Goal: Information Seeking & Learning: Learn about a topic

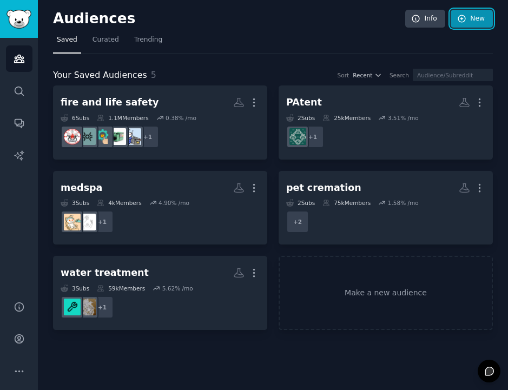
click at [402, 19] on link "New" at bounding box center [471, 19] width 42 height 18
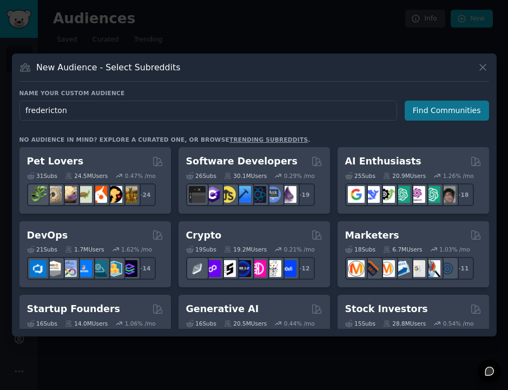
type input "fredericton"
click at [402, 113] on button "Find Communities" at bounding box center [446, 111] width 84 height 20
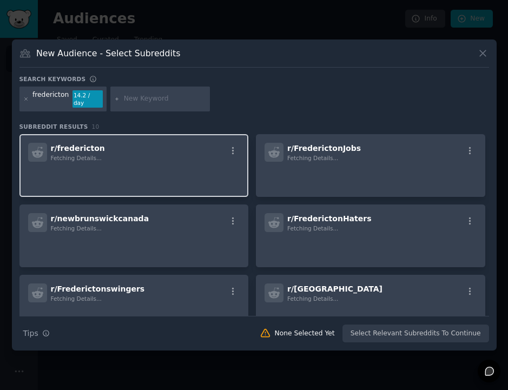
click at [166, 170] on p at bounding box center [134, 176] width 212 height 23
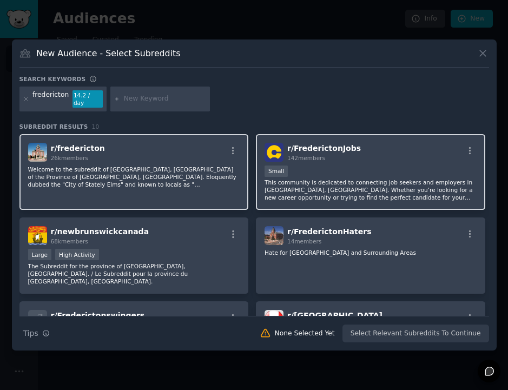
click at [402, 167] on div "Small" at bounding box center [370, 172] width 212 height 14
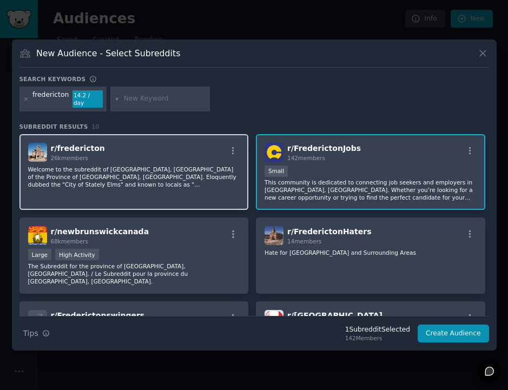
click at [152, 178] on p "Welcome to the subreddit of [GEOGRAPHIC_DATA], [GEOGRAPHIC_DATA] of the Provinc…" at bounding box center [134, 176] width 212 height 23
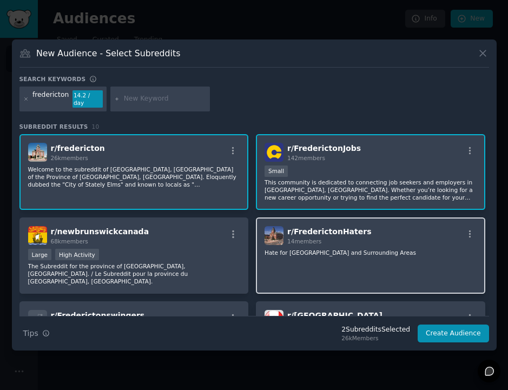
click at [354, 273] on div "r/ FrederictonHaters 14 members Hate for [GEOGRAPHIC_DATA] and Surrounding Areas" at bounding box center [370, 255] width 229 height 76
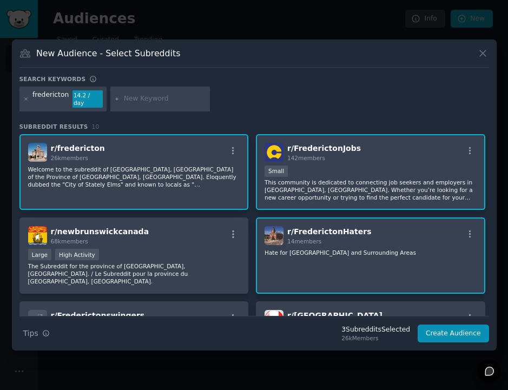
click at [313, 263] on div "r/ FrederictonHaters 14 members Hate for [GEOGRAPHIC_DATA] and Surrounding Areas" at bounding box center [370, 255] width 229 height 76
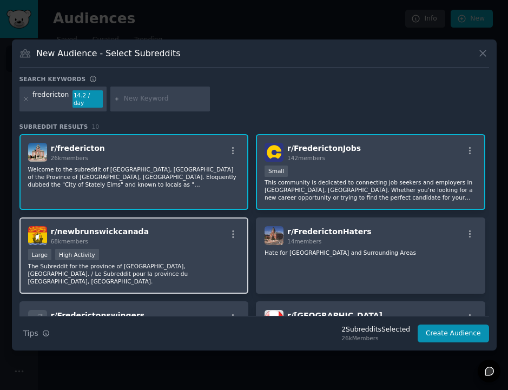
click at [145, 254] on div "Large High Activity" at bounding box center [134, 256] width 212 height 14
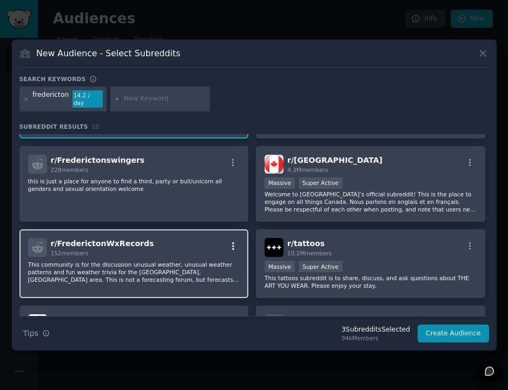
scroll to position [236, 0]
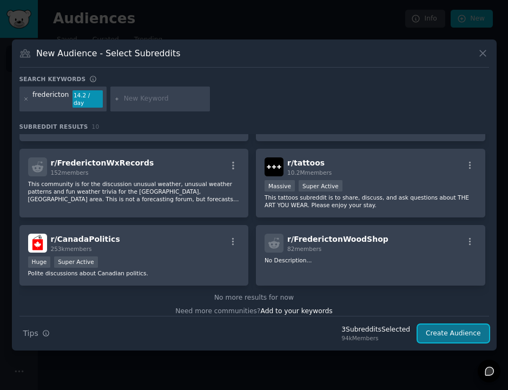
click at [402, 334] on button "Create Audience" at bounding box center [452, 333] width 71 height 18
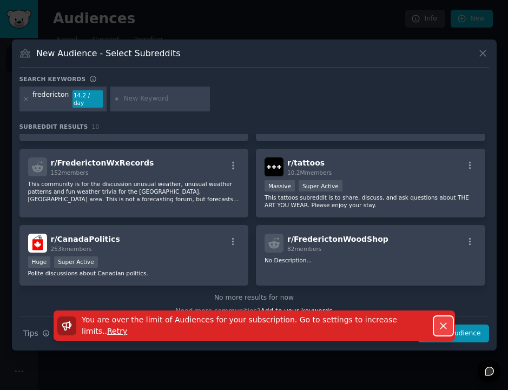
click at [402, 324] on icon "button" at bounding box center [442, 325] width 11 height 11
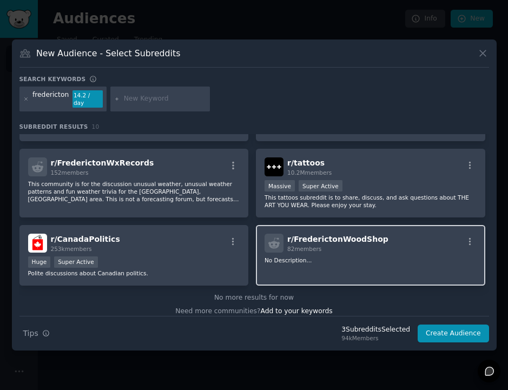
scroll to position [0, 0]
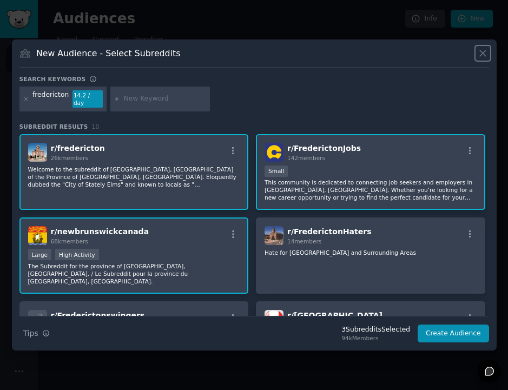
click at [402, 55] on icon at bounding box center [482, 53] width 11 height 11
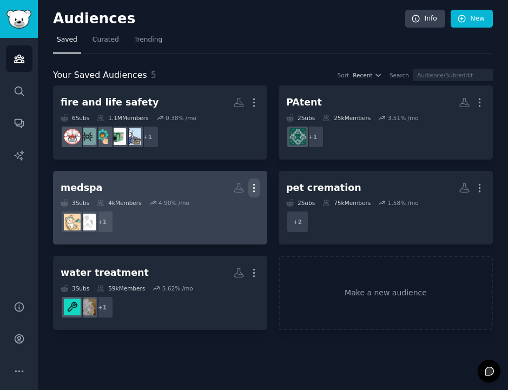
click at [254, 191] on icon "button" at bounding box center [254, 188] width 1 height 8
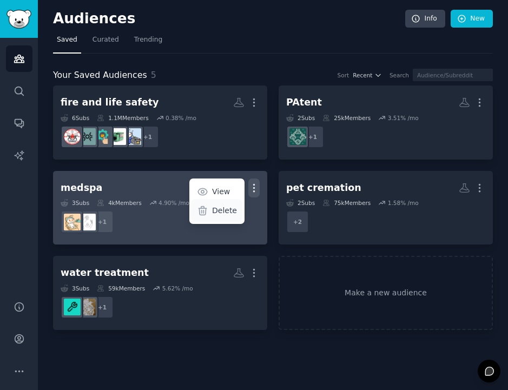
click at [221, 214] on p "Delete" at bounding box center [224, 210] width 25 height 11
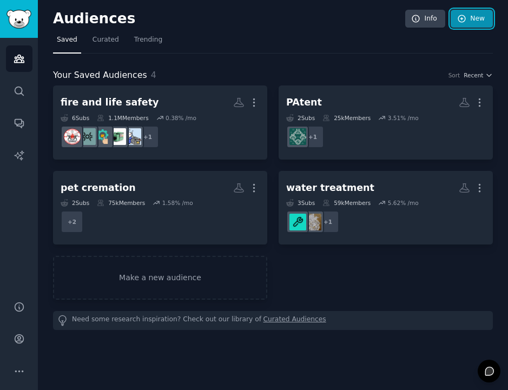
click at [402, 18] on link "New" at bounding box center [471, 19] width 42 height 18
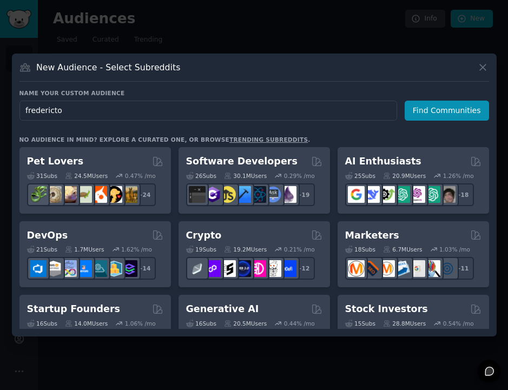
type input "fredericton"
click button "Find Communities" at bounding box center [446, 111] width 84 height 20
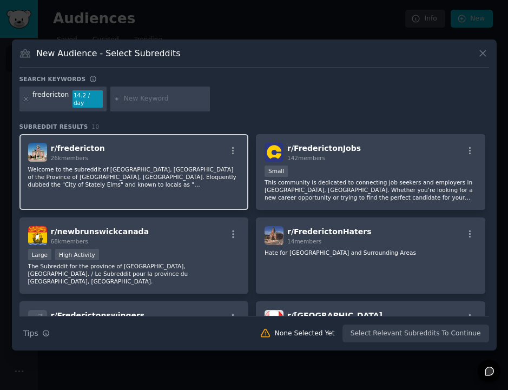
click at [172, 159] on div "r/ fredericton 26k members Welcome to the subreddit of [GEOGRAPHIC_DATA], [GEOG…" at bounding box center [133, 172] width 229 height 76
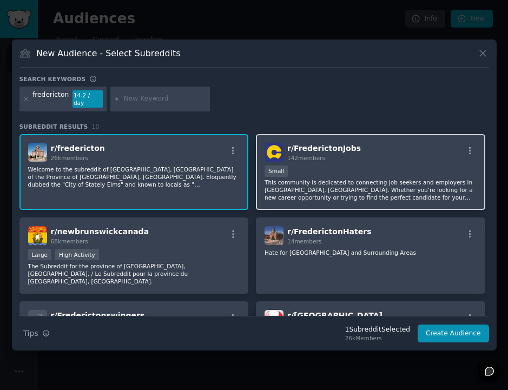
click at [324, 178] on p "This community is dedicated to connecting job seekers and employers in [GEOGRAP…" at bounding box center [370, 189] width 212 height 23
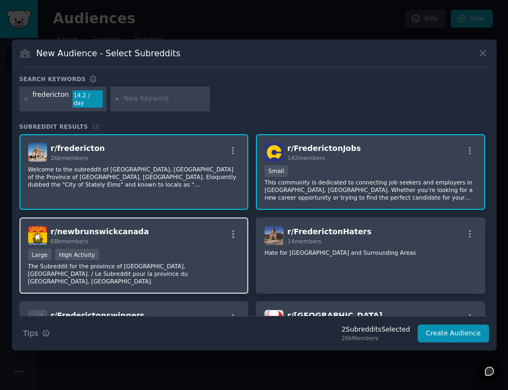
click at [193, 254] on div "Large High Activity" at bounding box center [134, 256] width 212 height 14
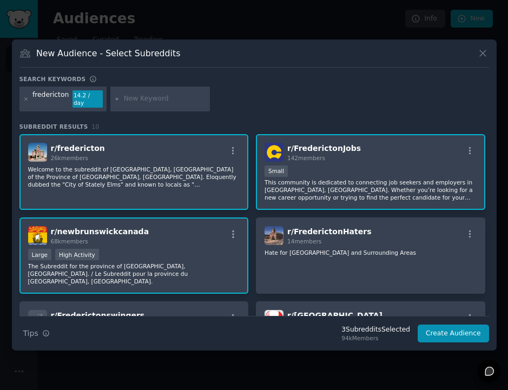
scroll to position [4, 0]
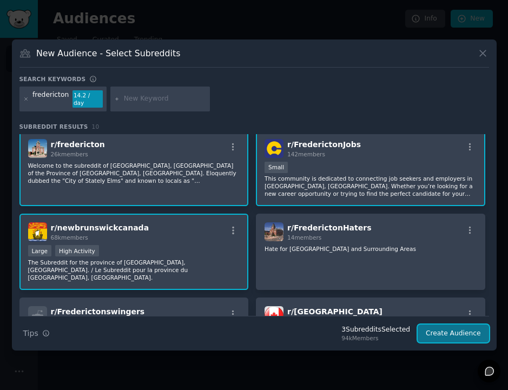
click at [402, 331] on button "Create Audience" at bounding box center [452, 333] width 71 height 18
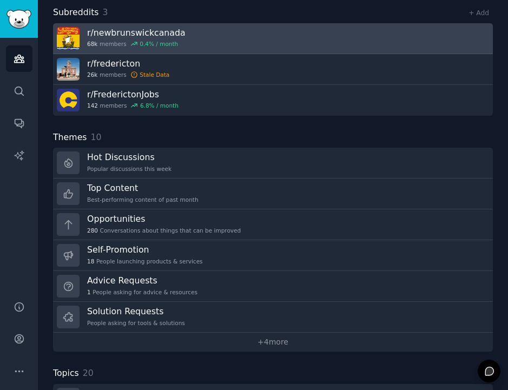
scroll to position [134, 0]
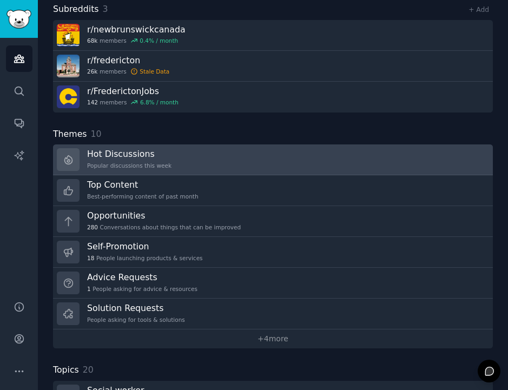
click at [204, 163] on link "Hot Discussions Popular discussions this week" at bounding box center [272, 159] width 439 height 31
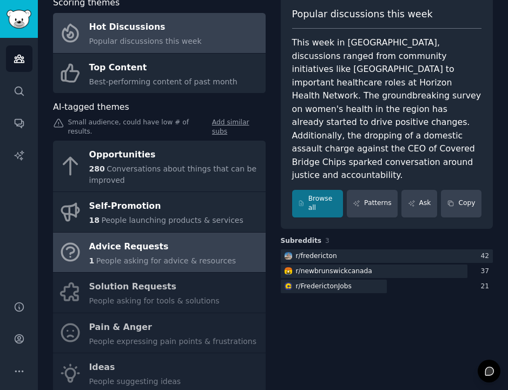
scroll to position [103, 0]
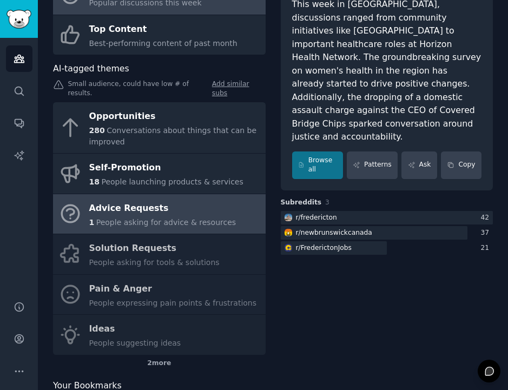
click at [172, 218] on span "People asking for advice & resources" at bounding box center [165, 222] width 139 height 9
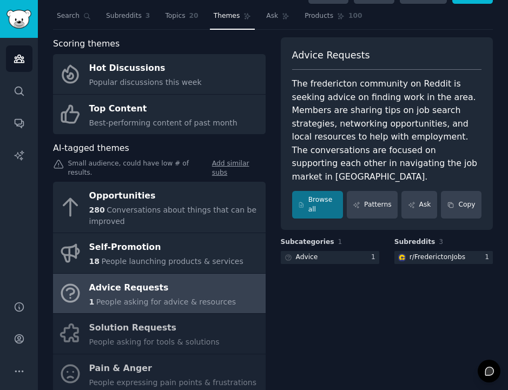
scroll to position [23, 0]
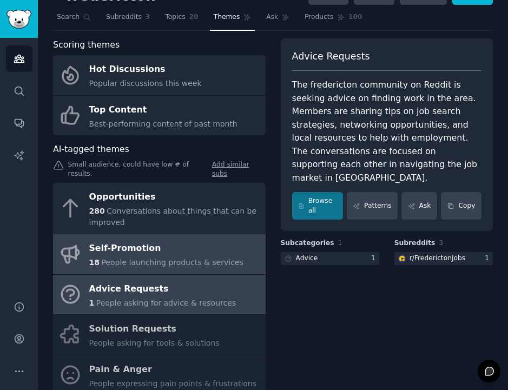
click at [133, 258] on span "People launching products & services" at bounding box center [172, 262] width 142 height 9
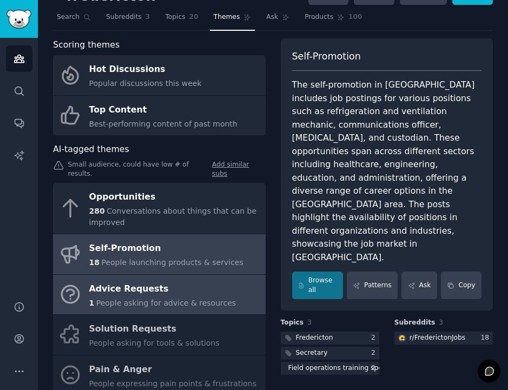
click at [165, 280] on div "Advice Requests" at bounding box center [162, 288] width 147 height 17
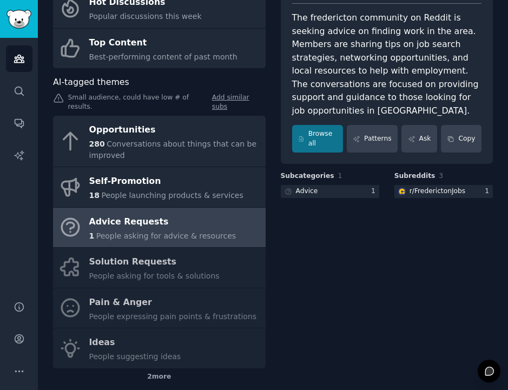
scroll to position [96, 0]
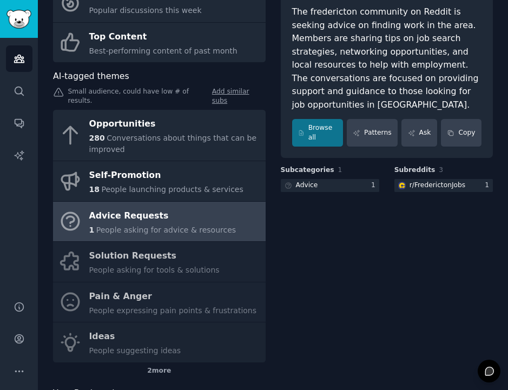
click at [166, 259] on div "Opportunities 280 Conversations about things that can be improved Self-Promotio…" at bounding box center [159, 236] width 212 height 252
click at [156, 249] on div "Opportunities 280 Conversations about things that can be improved Self-Promotio…" at bounding box center [159, 236] width 212 height 252
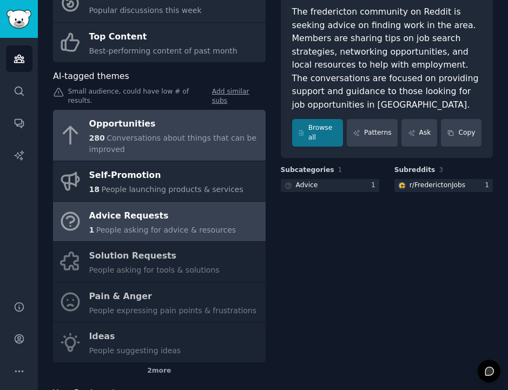
click at [171, 123] on div "Opportunities" at bounding box center [174, 123] width 171 height 17
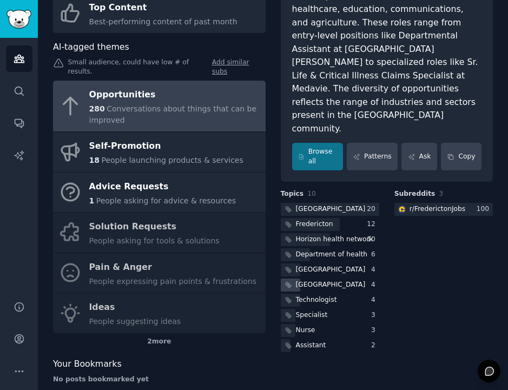
scroll to position [124, 0]
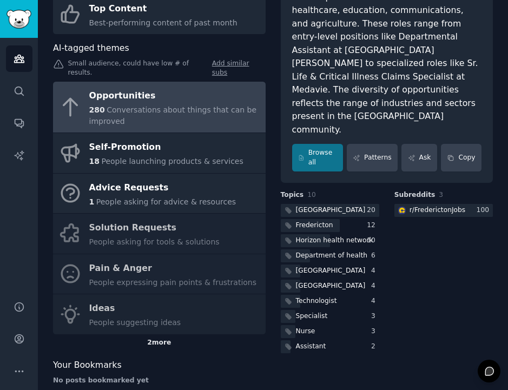
click at [152, 335] on div "2 more" at bounding box center [159, 342] width 212 height 17
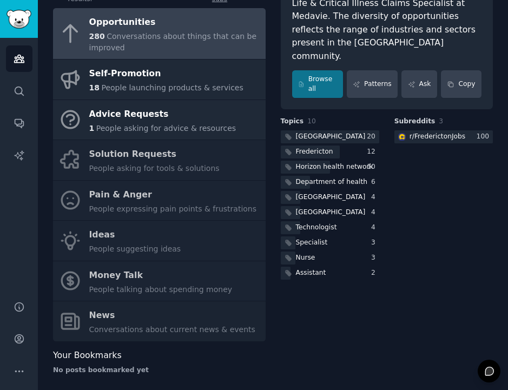
scroll to position [0, 0]
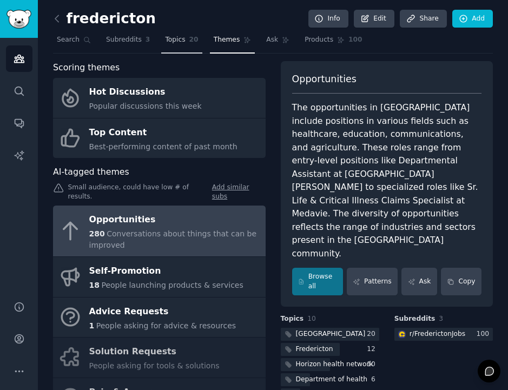
click at [178, 42] on span "Topics" at bounding box center [175, 40] width 20 height 10
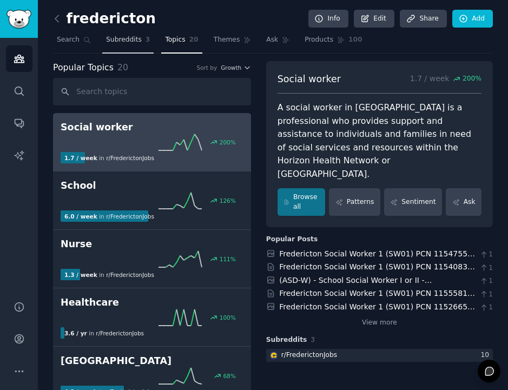
click at [126, 41] on span "Subreddits" at bounding box center [124, 40] width 36 height 10
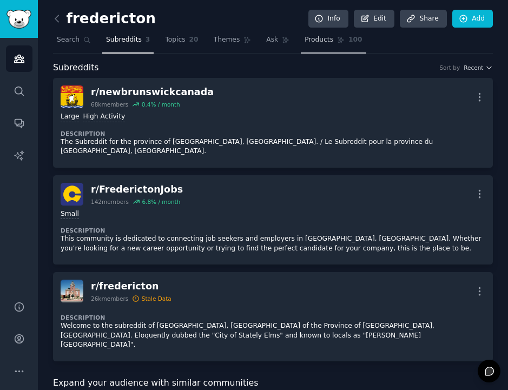
click at [323, 42] on span "Products" at bounding box center [318, 40] width 29 height 10
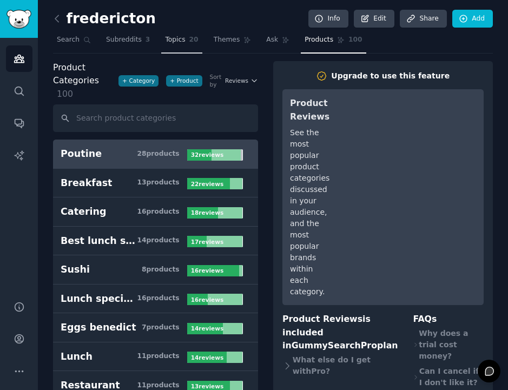
click at [170, 36] on span "Topics" at bounding box center [175, 40] width 20 height 10
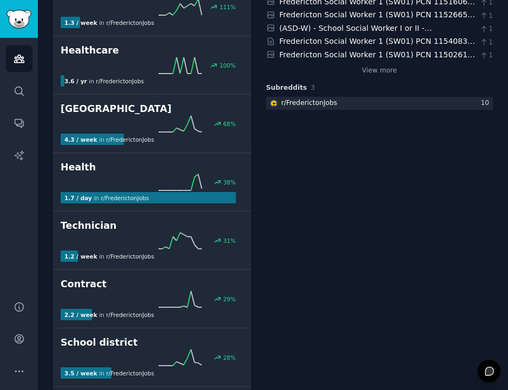
scroll to position [259, 0]
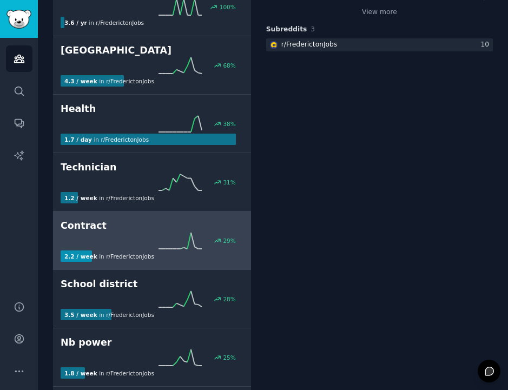
click at [178, 239] on icon at bounding box center [179, 240] width 43 height 16
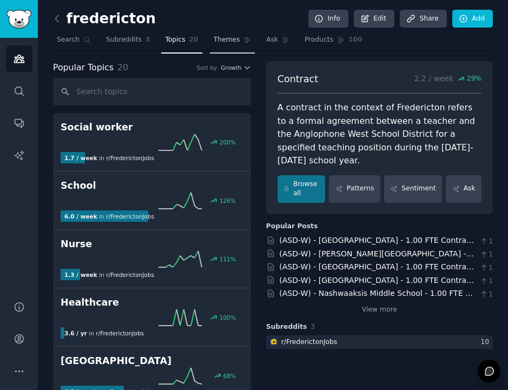
click at [223, 42] on span "Themes" at bounding box center [227, 40] width 26 height 10
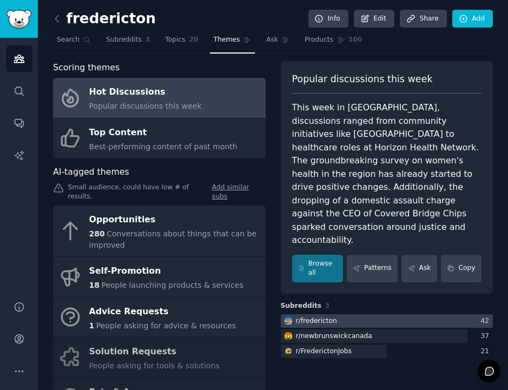
click at [327, 316] on div "r/ [GEOGRAPHIC_DATA]" at bounding box center [316, 321] width 41 height 10
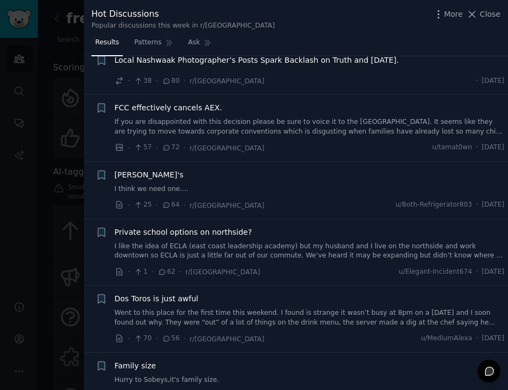
scroll to position [231, 0]
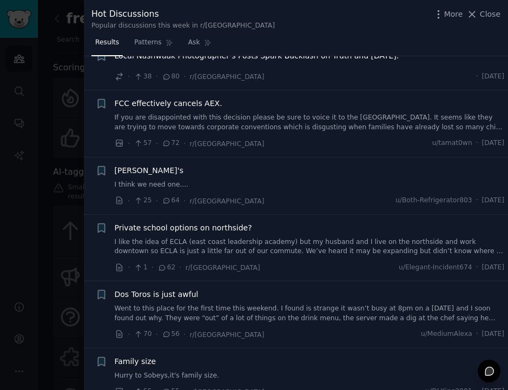
click at [319, 189] on link "I think we need one...." at bounding box center [310, 185] width 390 height 10
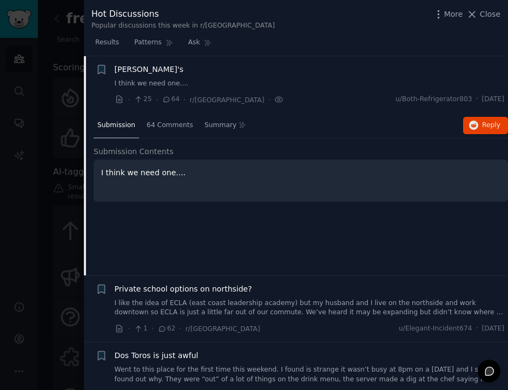
scroll to position [335, 0]
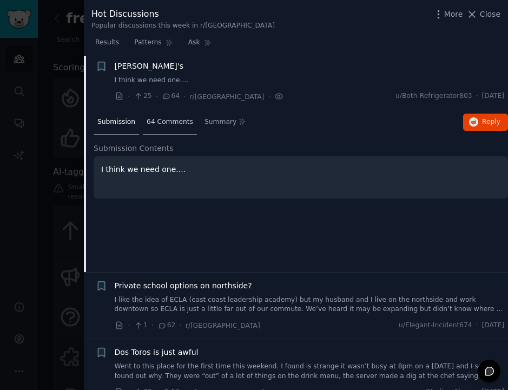
click at [179, 123] on span "64 Comments" at bounding box center [169, 122] width 46 height 10
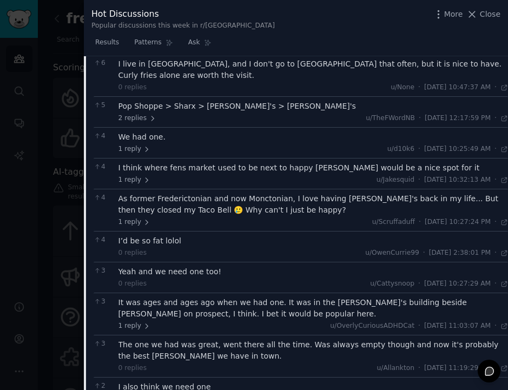
scroll to position [698, 0]
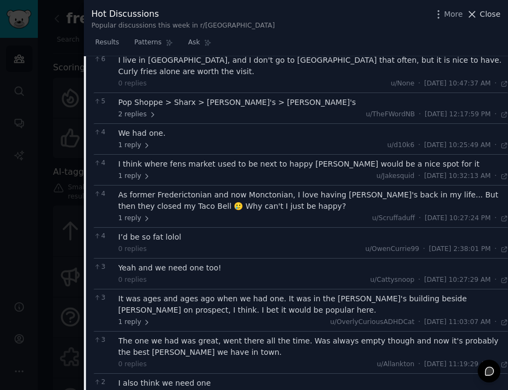
click at [402, 15] on span "Close" at bounding box center [489, 14] width 21 height 11
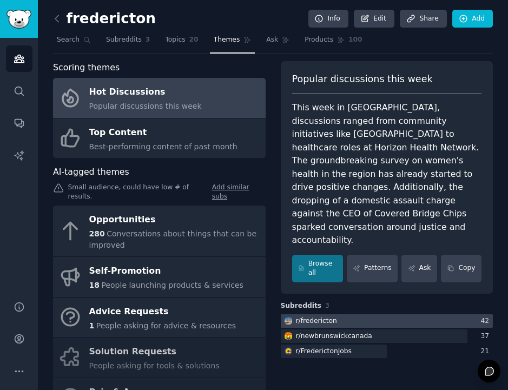
click at [355, 314] on div at bounding box center [387, 321] width 212 height 14
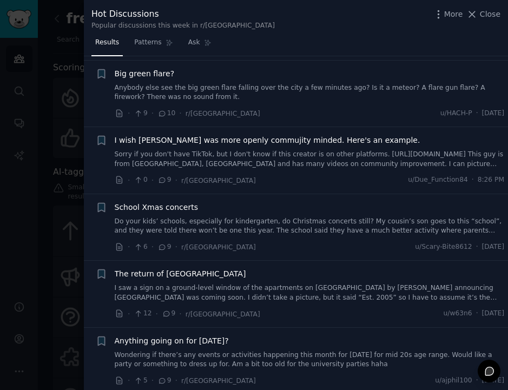
scroll to position [2748, 0]
click at [359, 283] on link "I saw a sign on a ground-level window of the apartments on [GEOGRAPHIC_DATA] by…" at bounding box center [310, 292] width 390 height 19
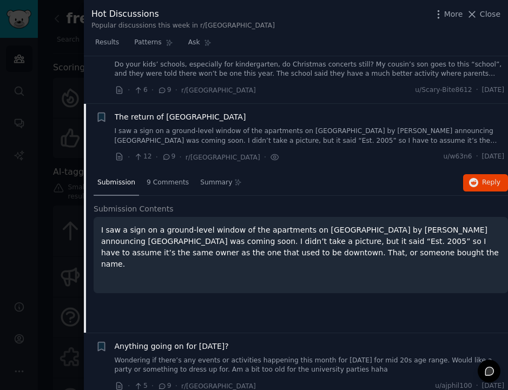
scroll to position [2929, 0]
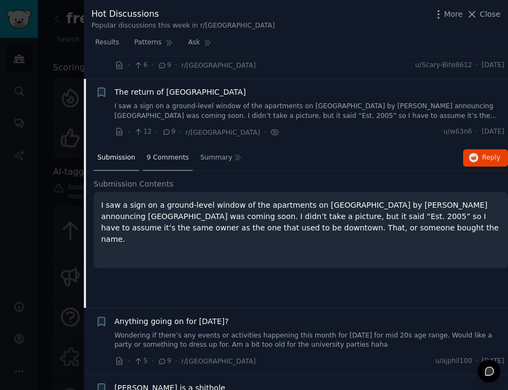
click at [159, 153] on span "9 Comments" at bounding box center [167, 158] width 42 height 10
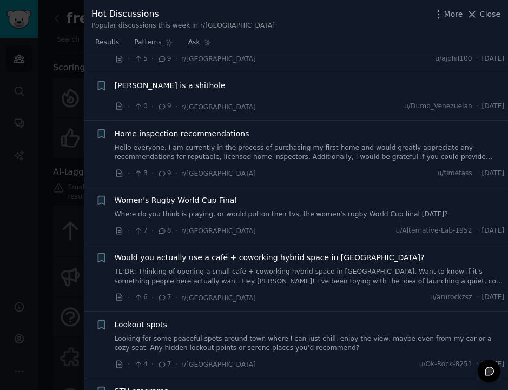
scroll to position [3323, 0]
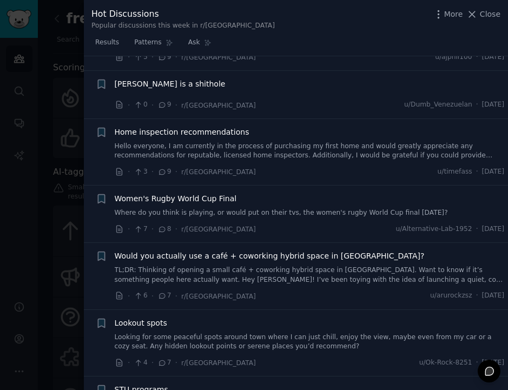
click at [330, 142] on link "Hello everyone, I am currently in the process of purchasing my first home and w…" at bounding box center [310, 151] width 390 height 19
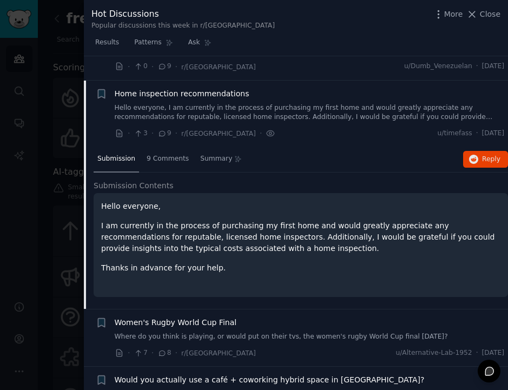
scroll to position [3110, 0]
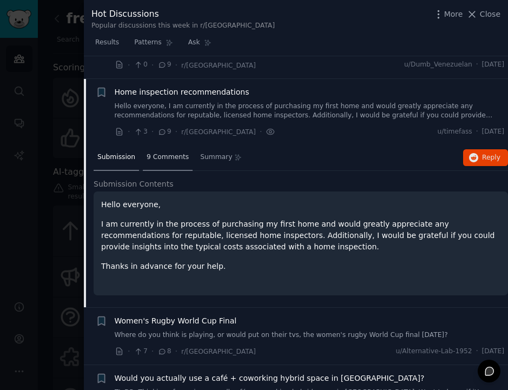
click at [148, 152] on span "9 Comments" at bounding box center [167, 157] width 42 height 10
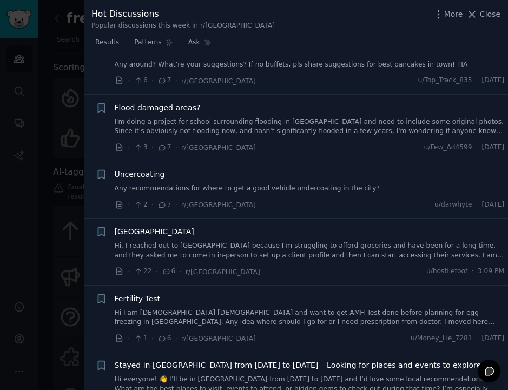
scroll to position [3657, 0]
click at [331, 117] on link "I'm doing a project for school surrounding flooding in [GEOGRAPHIC_DATA] and ne…" at bounding box center [310, 126] width 390 height 19
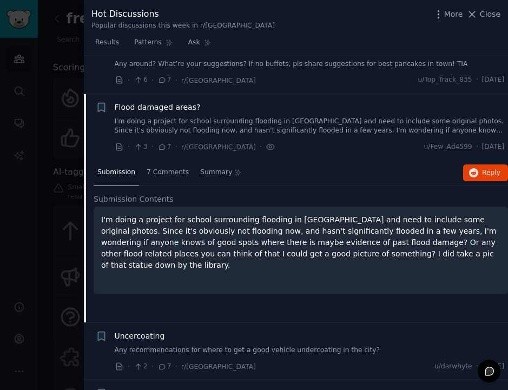
scroll to position [3492, 0]
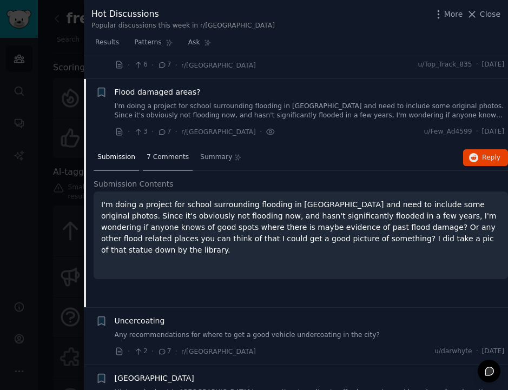
click at [165, 152] on span "7 Comments" at bounding box center [167, 157] width 42 height 10
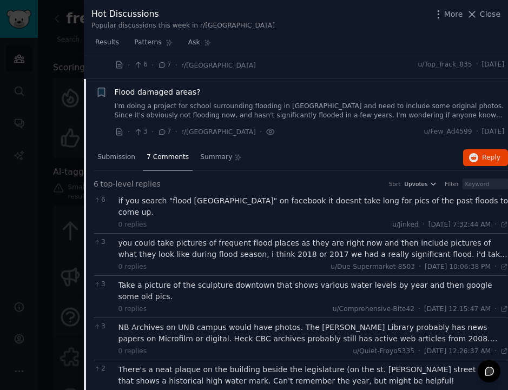
click at [51, 141] on div at bounding box center [254, 195] width 508 height 390
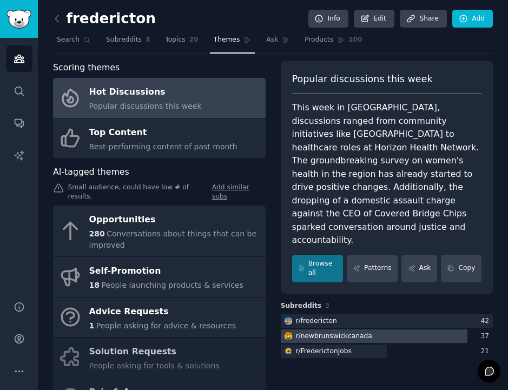
click at [326, 331] on div "r/ newbrunswickcanada" at bounding box center [334, 336] width 76 height 10
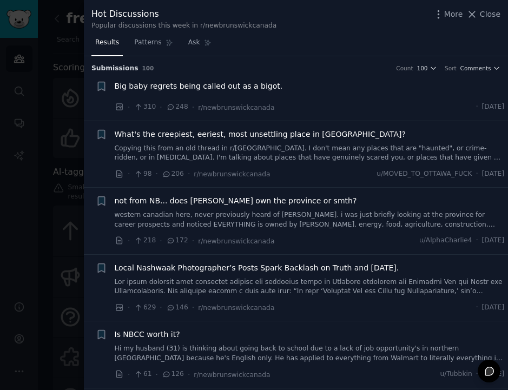
click at [30, 179] on div at bounding box center [254, 195] width 508 height 390
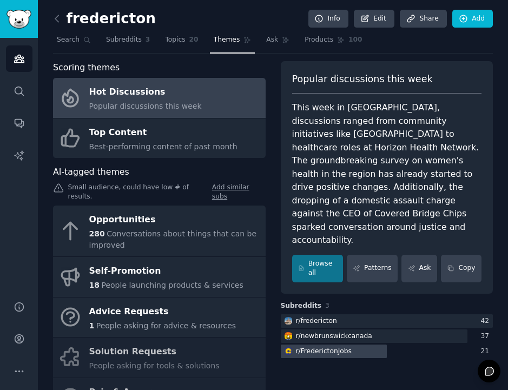
click at [353, 344] on div at bounding box center [334, 351] width 106 height 14
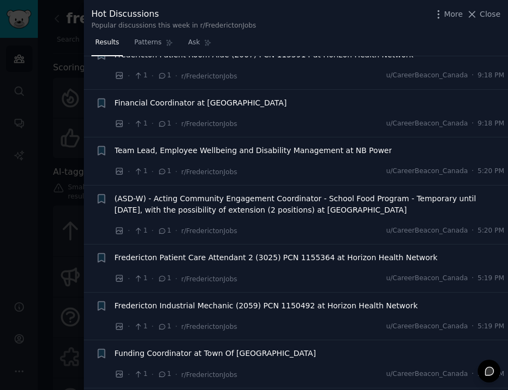
scroll to position [34, 0]
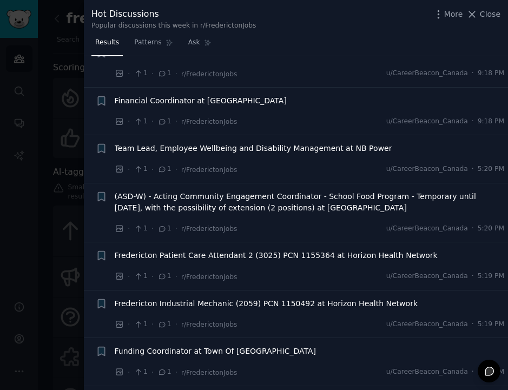
click at [281, 306] on span "Fredericton Industrial Mechanic (2059) PCN 1150492 at Horizon Health Network" at bounding box center [266, 303] width 303 height 11
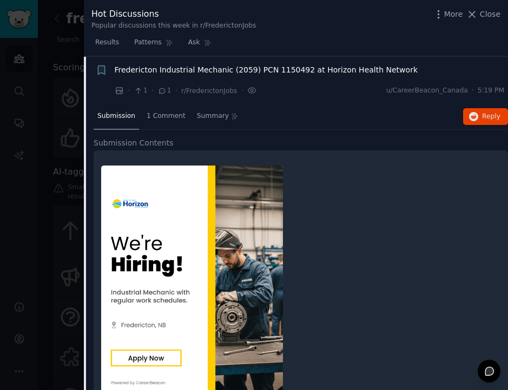
scroll to position [268, 0]
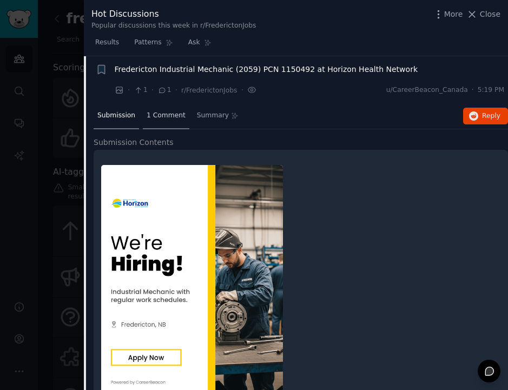
click at [168, 112] on span "1 Comment" at bounding box center [165, 116] width 39 height 10
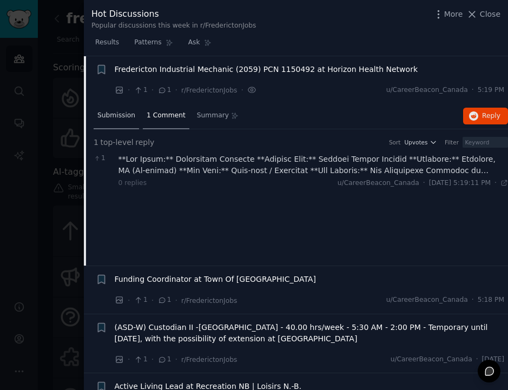
click at [110, 118] on span "Submission" at bounding box center [116, 116] width 38 height 10
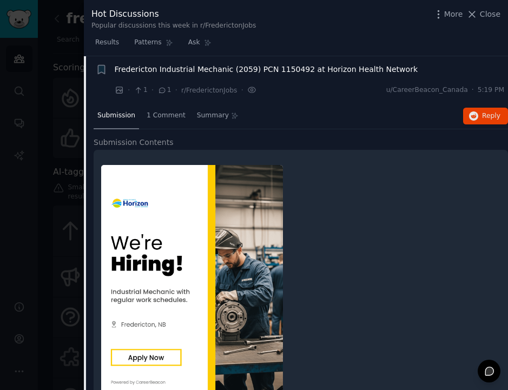
click at [110, 118] on span "Submission" at bounding box center [116, 116] width 38 height 10
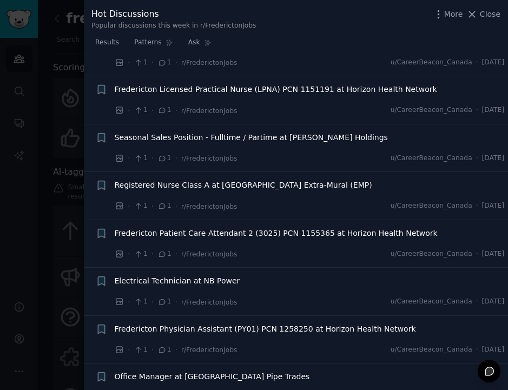
scroll to position [917, 0]
click at [175, 145] on div "Seasonal Sales Position - Fulltime / Partime at [PERSON_NAME] Holdings" at bounding box center [310, 138] width 390 height 15
click at [174, 138] on span "Seasonal Sales Position - Fulltime / Partime at [PERSON_NAME] Holdings" at bounding box center [251, 136] width 273 height 11
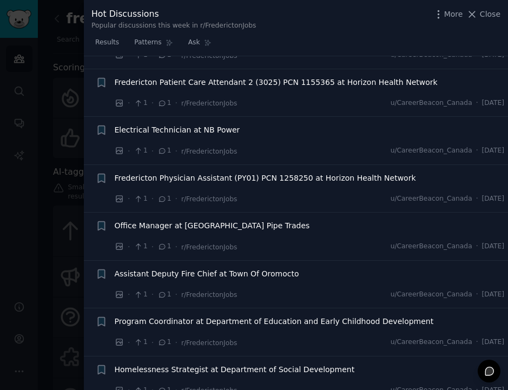
scroll to position [1082, 0]
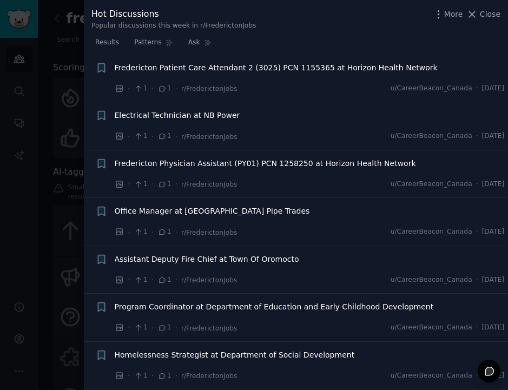
click at [259, 219] on div "Office Manager at [GEOGRAPHIC_DATA] Pipe Trades" at bounding box center [310, 212] width 390 height 15
click at [255, 214] on span "Office Manager at [GEOGRAPHIC_DATA] Pipe Trades" at bounding box center [212, 210] width 195 height 11
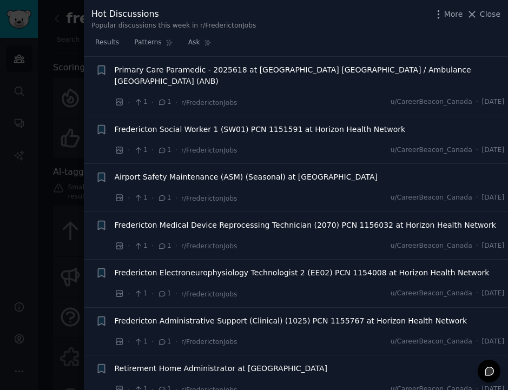
scroll to position [2607, 0]
click at [262, 193] on div "· 1 · 1 · r/FrederictonJobs u/CareerBeacon_Canada · [DATE]" at bounding box center [310, 198] width 390 height 11
click at [254, 172] on div "Airport Safety Maintenance (ASM) (Seasonal) at [GEOGRAPHIC_DATA] · 1 · 1 · r/Fr…" at bounding box center [310, 188] width 390 height 32
click at [256, 172] on span "Airport Safety Maintenance (ASM) (Seasonal) at [GEOGRAPHIC_DATA]" at bounding box center [246, 177] width 263 height 11
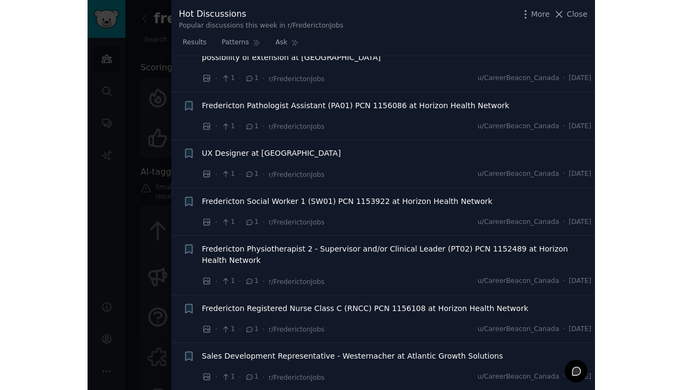
scroll to position [3124, 0]
